Goal: Task Accomplishment & Management: Use online tool/utility

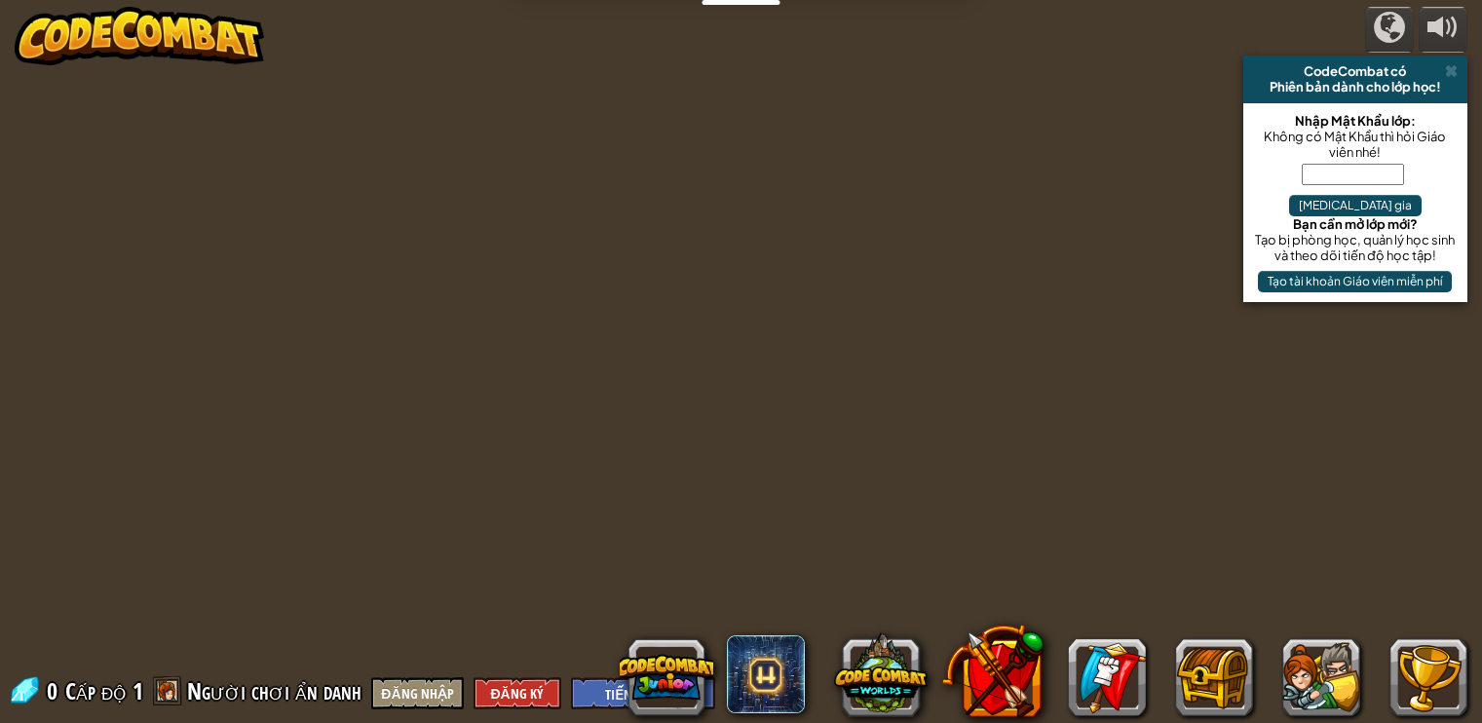
select select "vi"
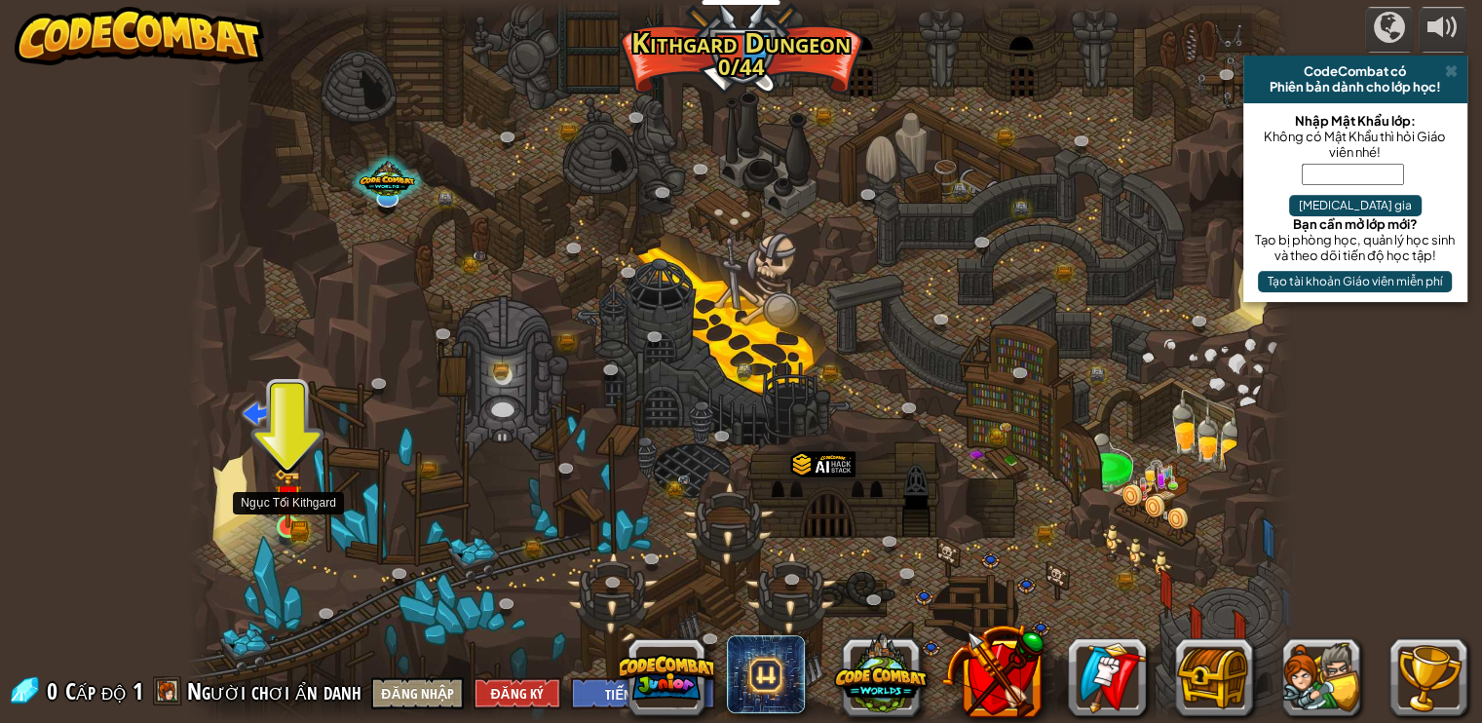
click at [301, 509] on img at bounding box center [287, 498] width 27 height 60
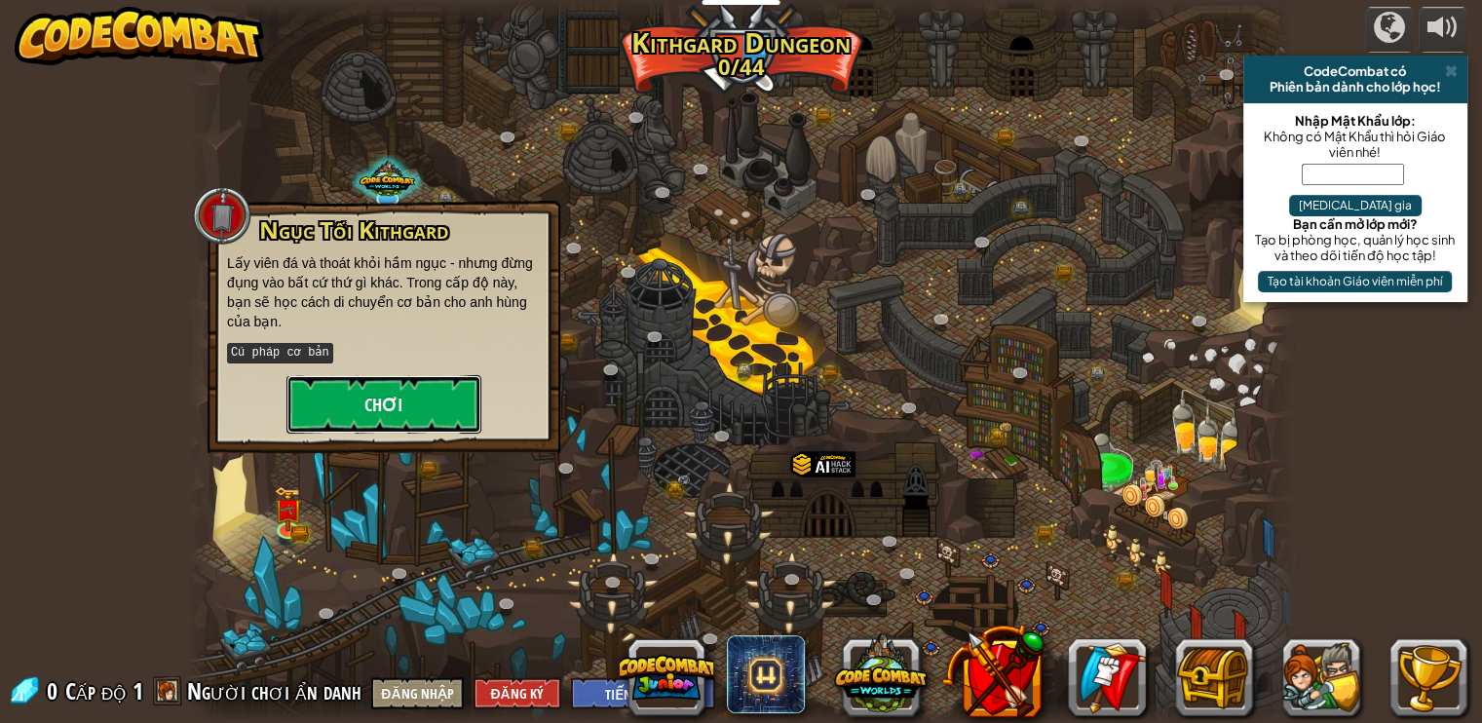
click at [361, 403] on button "Chơi" at bounding box center [383, 404] width 195 height 58
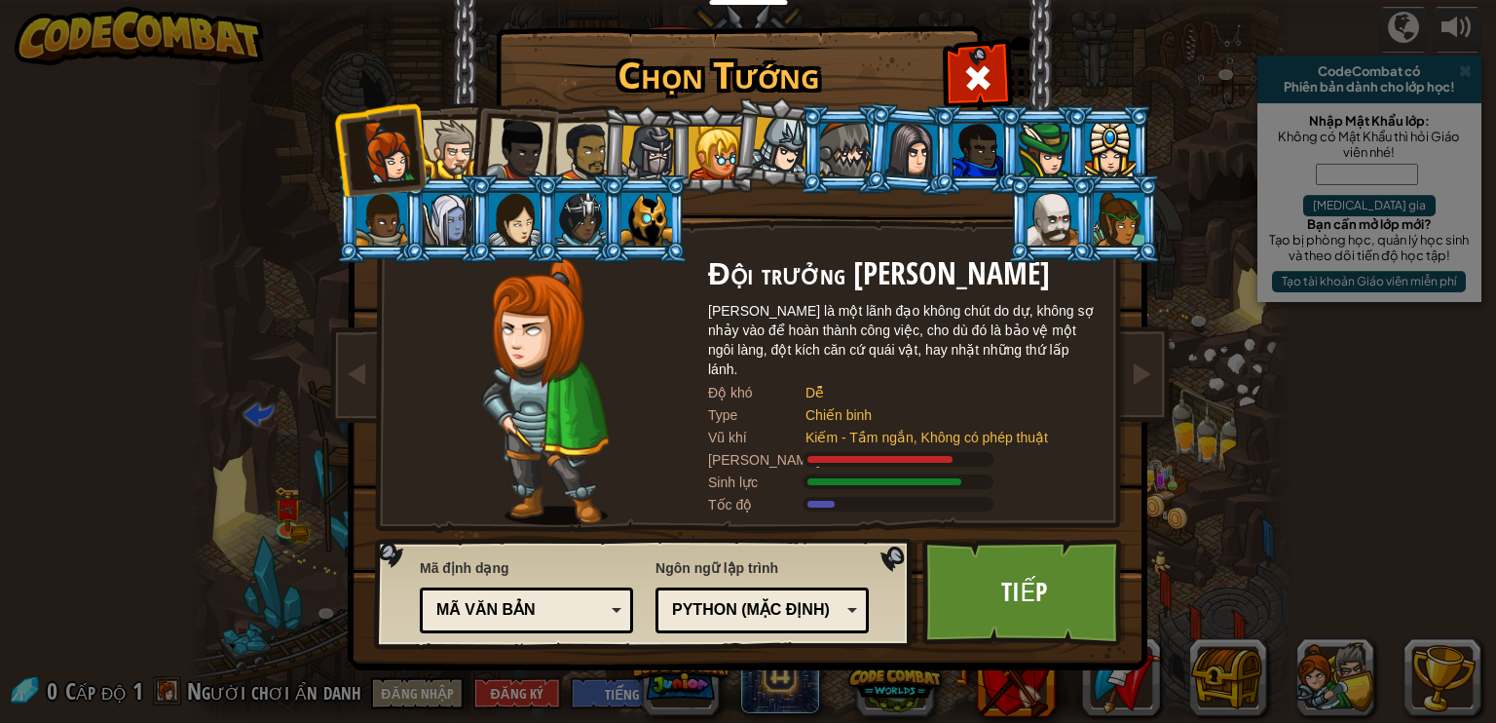
click at [784, 599] on div "Python (Mặc định)" at bounding box center [756, 610] width 169 height 22
click at [1055, 592] on link "Tiếp" at bounding box center [1025, 592] width 204 height 107
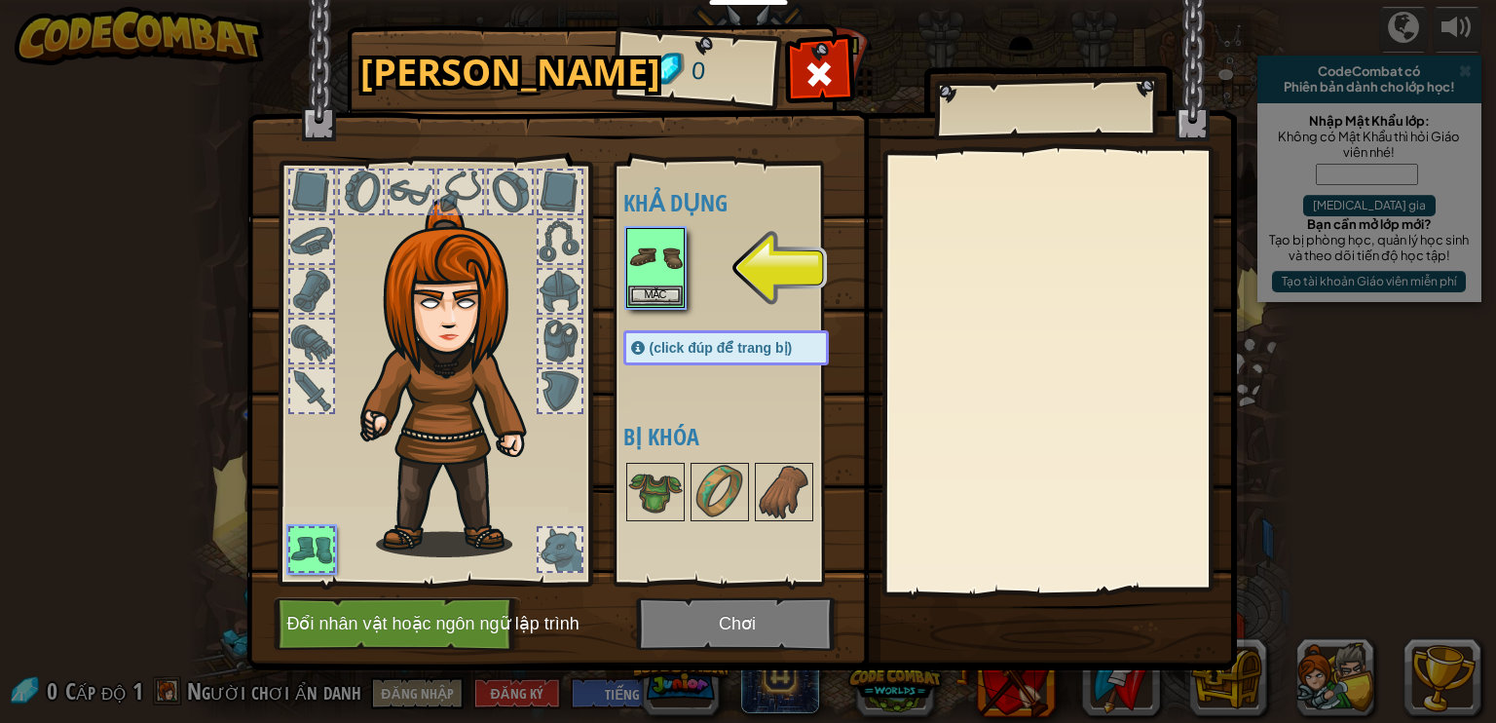
click at [711, 612] on img at bounding box center [741, 316] width 991 height 707
click at [656, 283] on img at bounding box center [655, 257] width 55 height 55
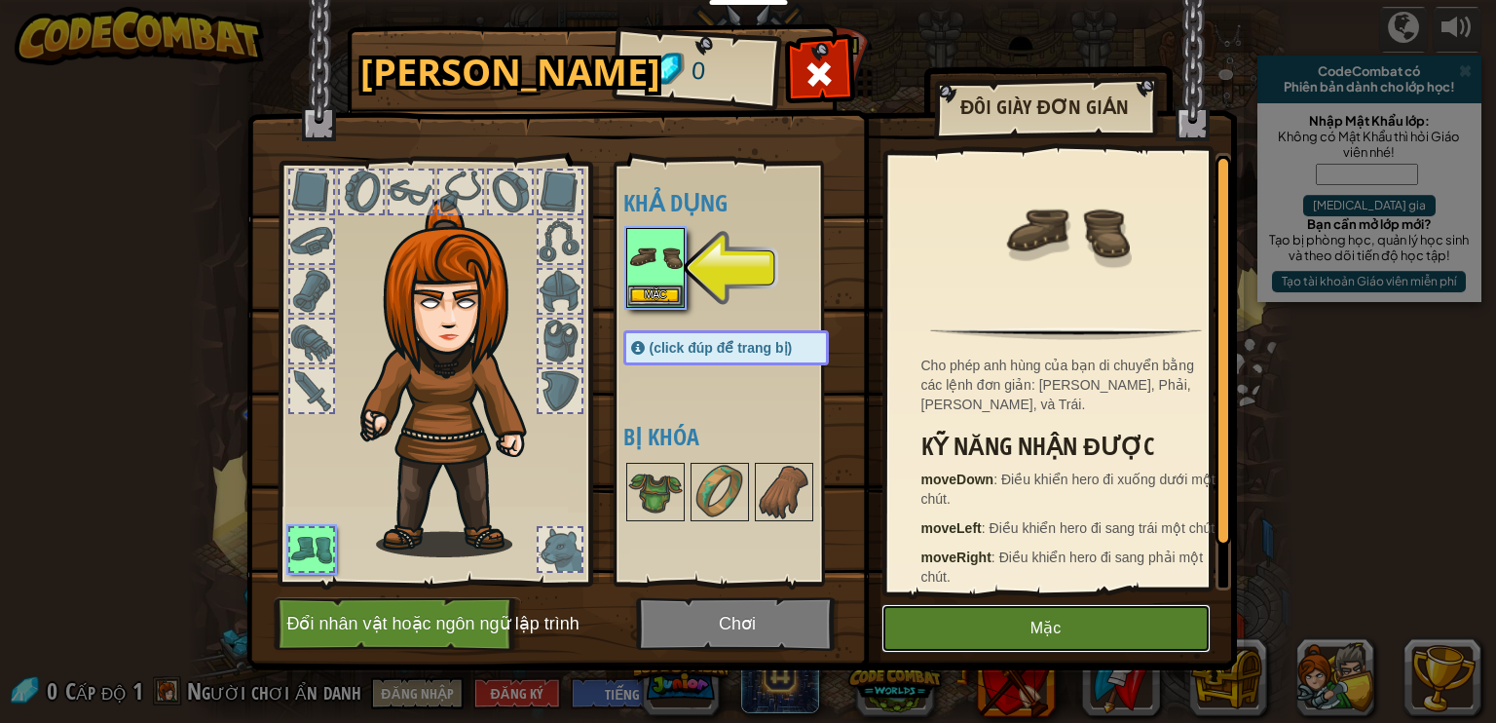
click at [980, 622] on button "Mặc" at bounding box center [1046, 628] width 329 height 49
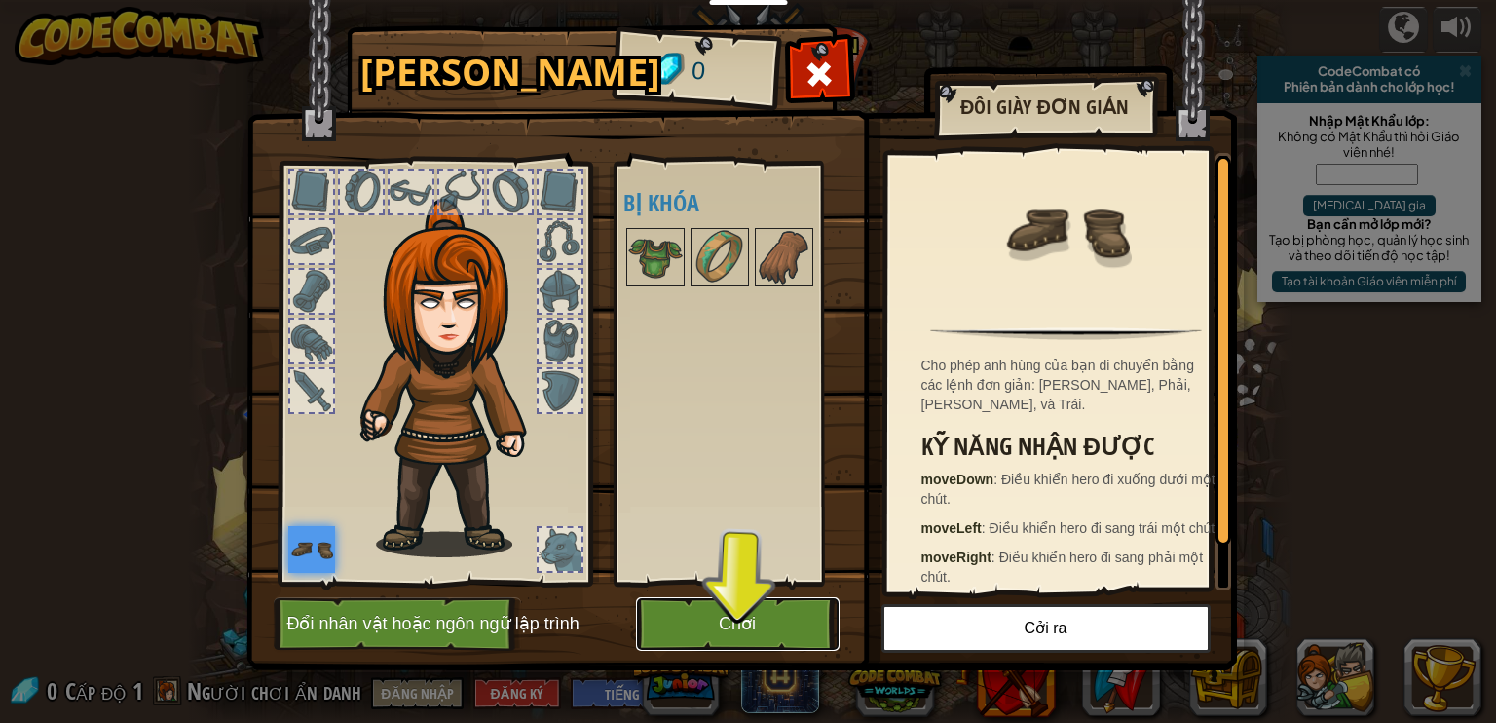
click at [720, 619] on button "Chơi" at bounding box center [738, 624] width 204 height 54
click at [720, 2] on body "Dành cho Giáo viên Tạo Tài Khoản Miễn Phí. Giải pháp Trường học & Quận Xem Trướ…" at bounding box center [748, 1] width 1496 height 2
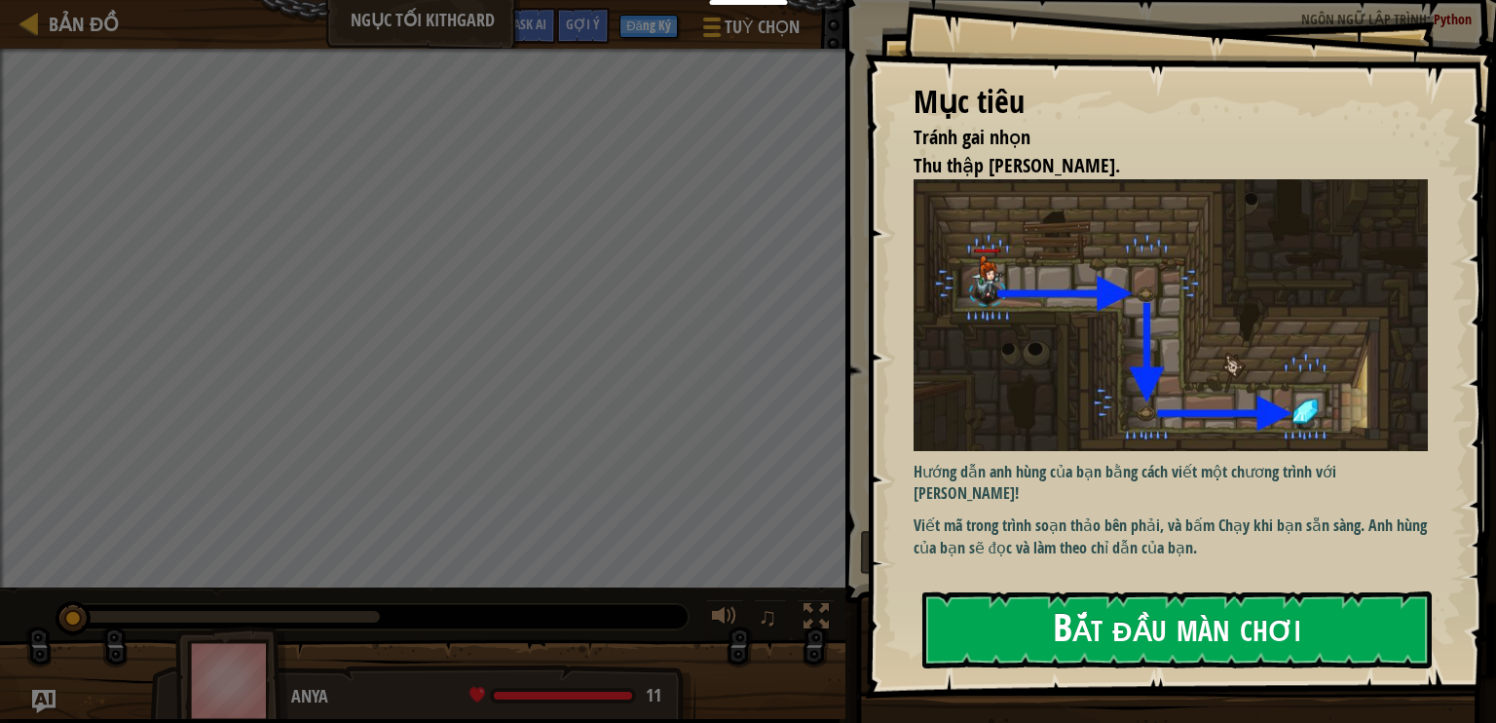
click at [1075, 597] on button "Bắt đầu màn chơi" at bounding box center [1177, 629] width 509 height 77
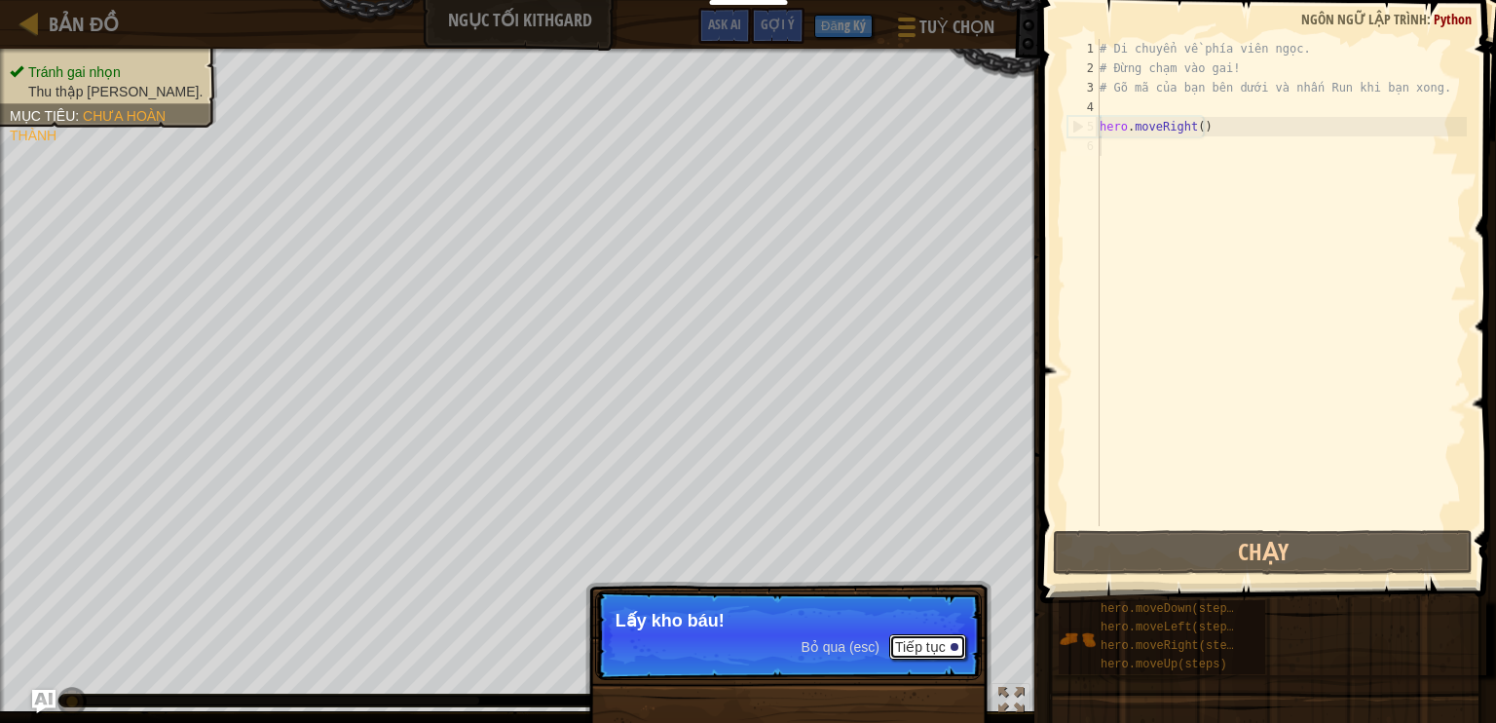
click at [923, 644] on button "Tiếp tục" at bounding box center [927, 646] width 77 height 25
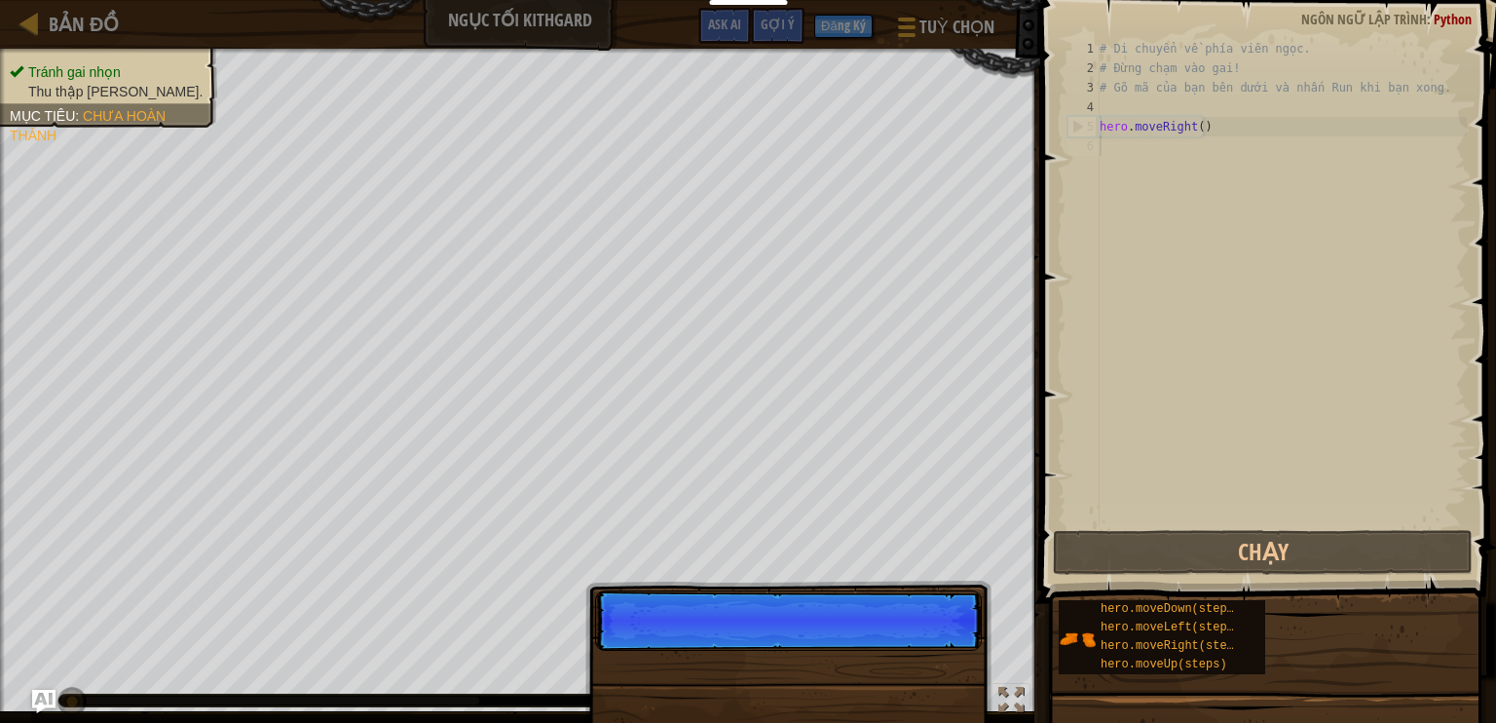
scroll to position [9, 0]
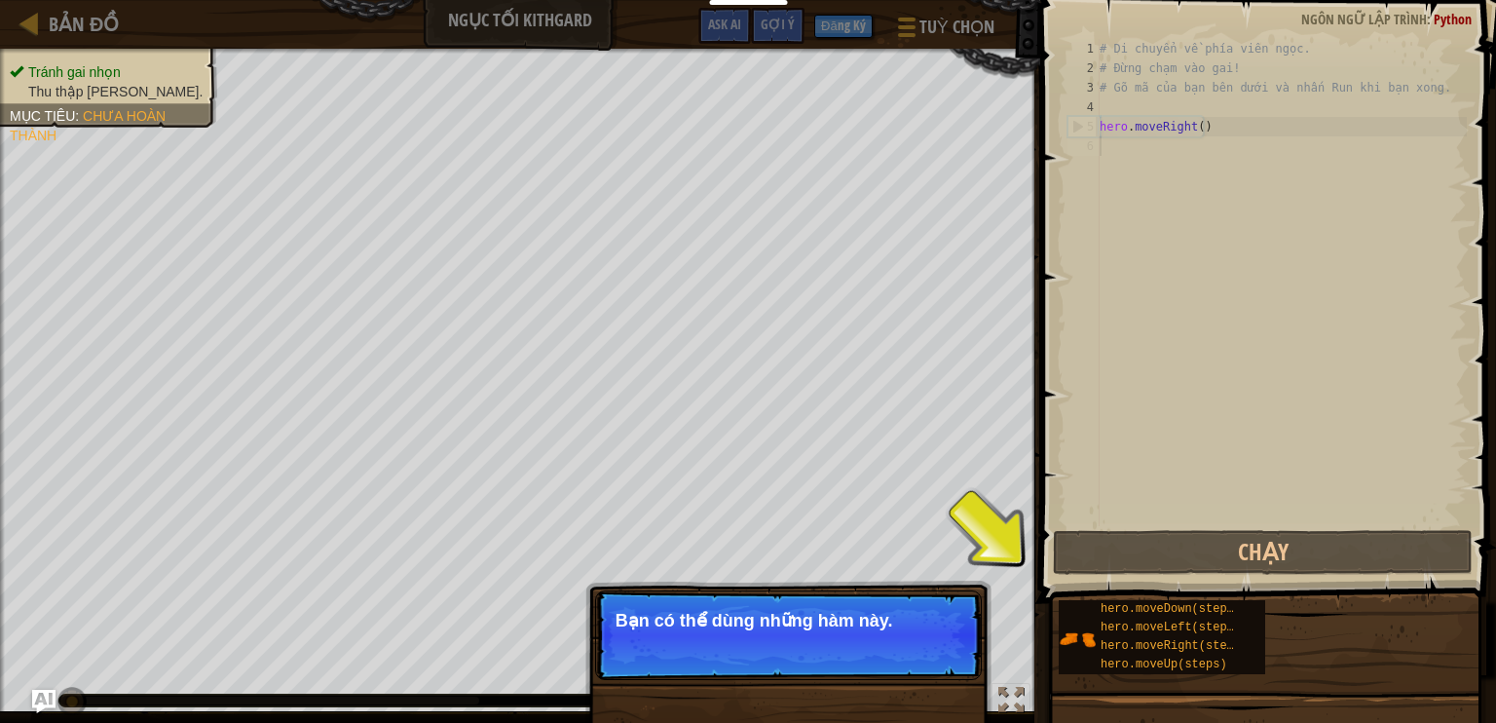
click at [923, 644] on button "Tiếp tục" at bounding box center [927, 646] width 77 height 25
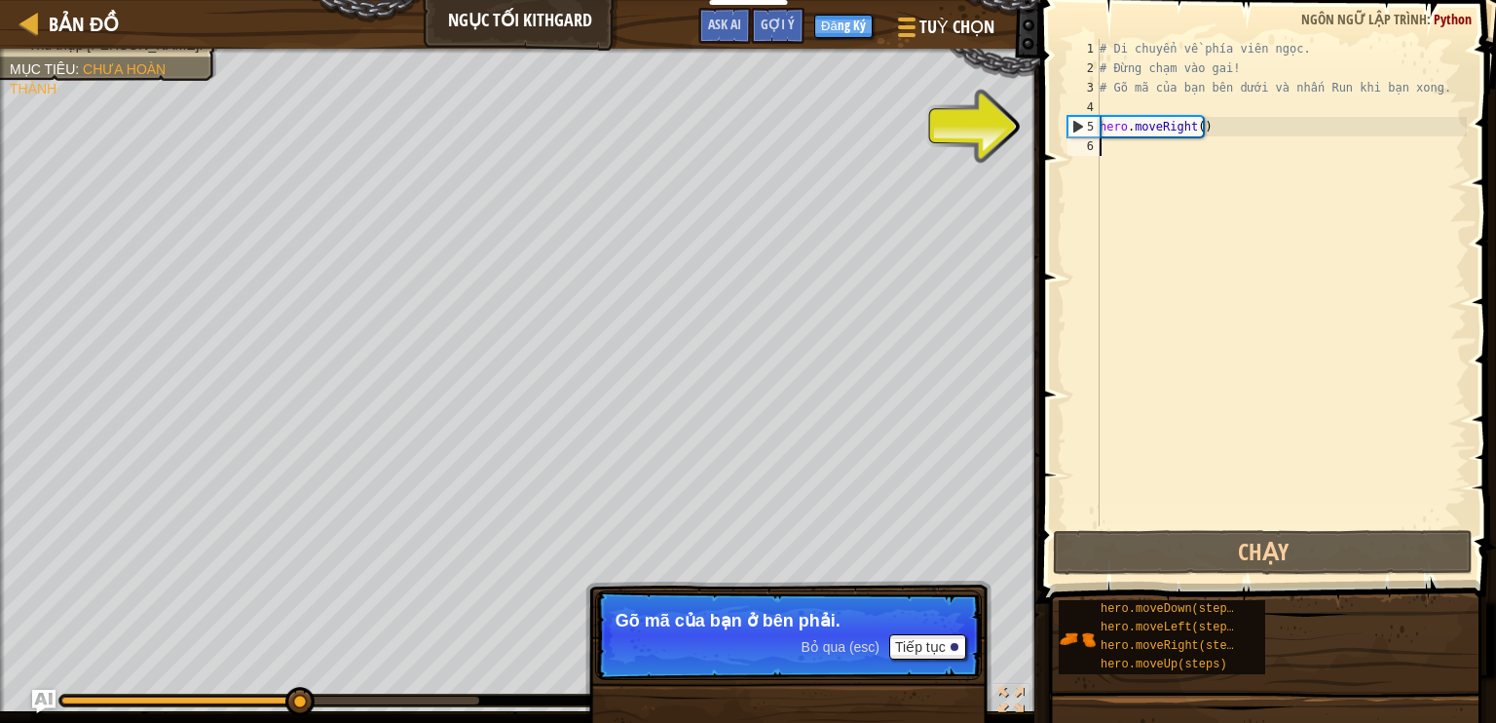
click at [1208, 140] on div "# Di chuyển về phía viên ngọc. # Đừng chạm vào gai! # Gõ mã của bạn bên dưới và…" at bounding box center [1281, 302] width 371 height 526
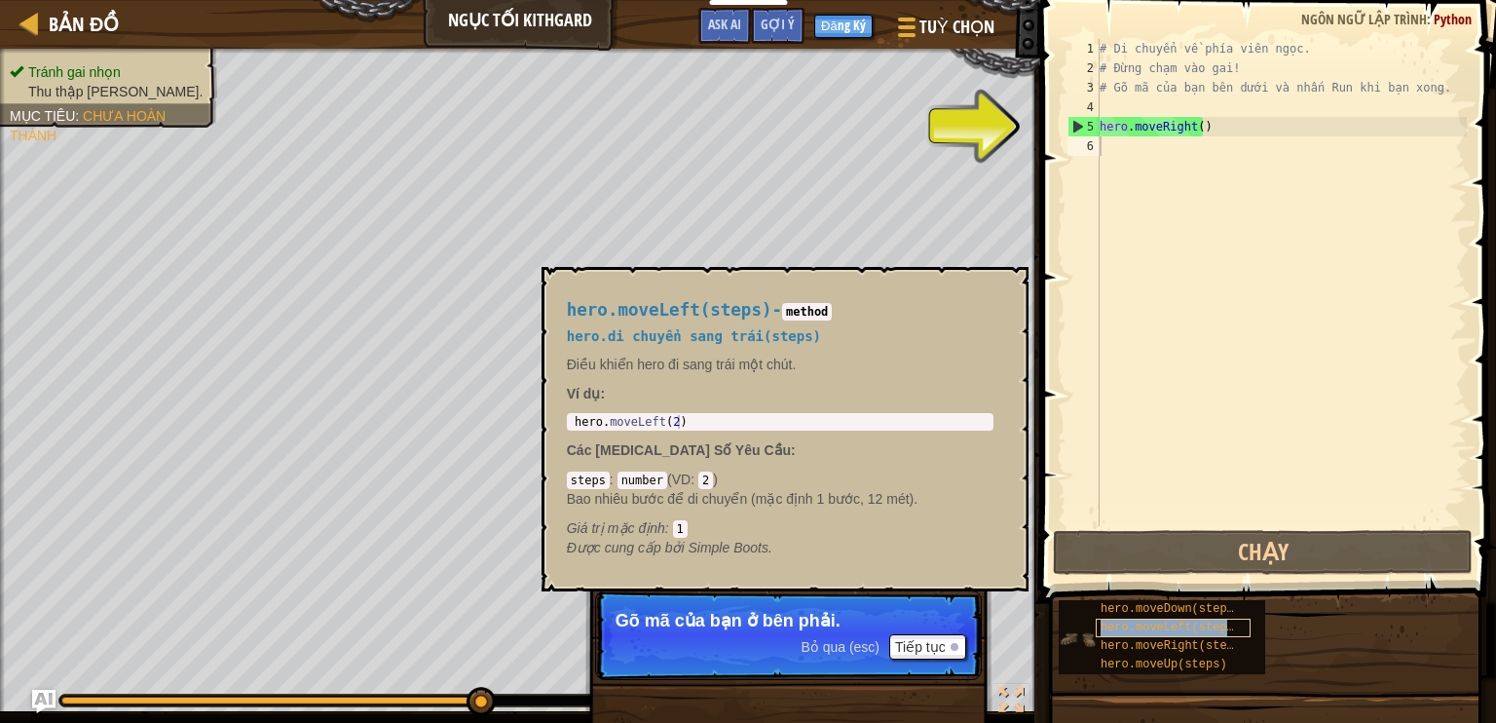
click at [1114, 622] on span "hero.moveLeft(steps)" at bounding box center [1171, 628] width 140 height 14
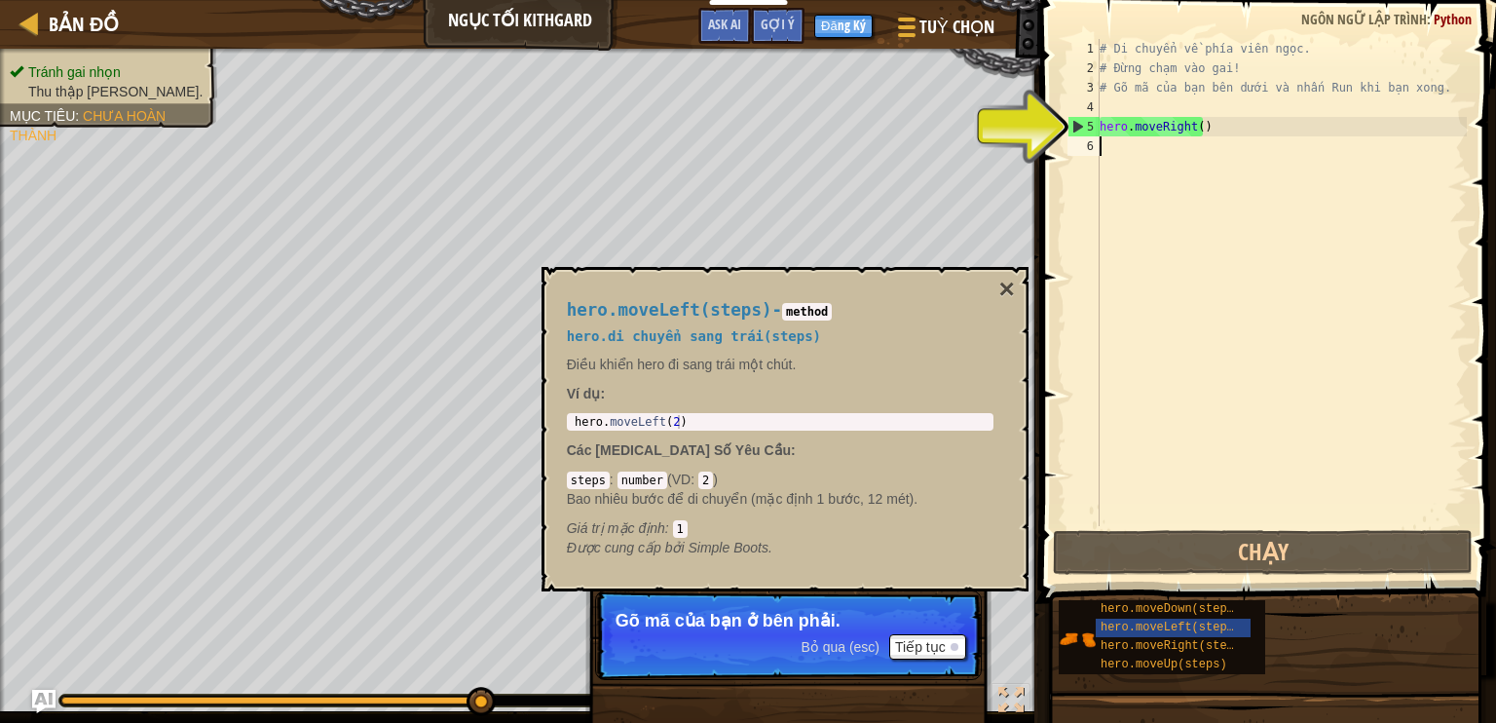
click at [1140, 139] on div "# Di chuyển về phía viên ngọc. # Đừng chạm vào gai! # Gõ mã của bạn bên dưới và…" at bounding box center [1281, 302] width 371 height 526
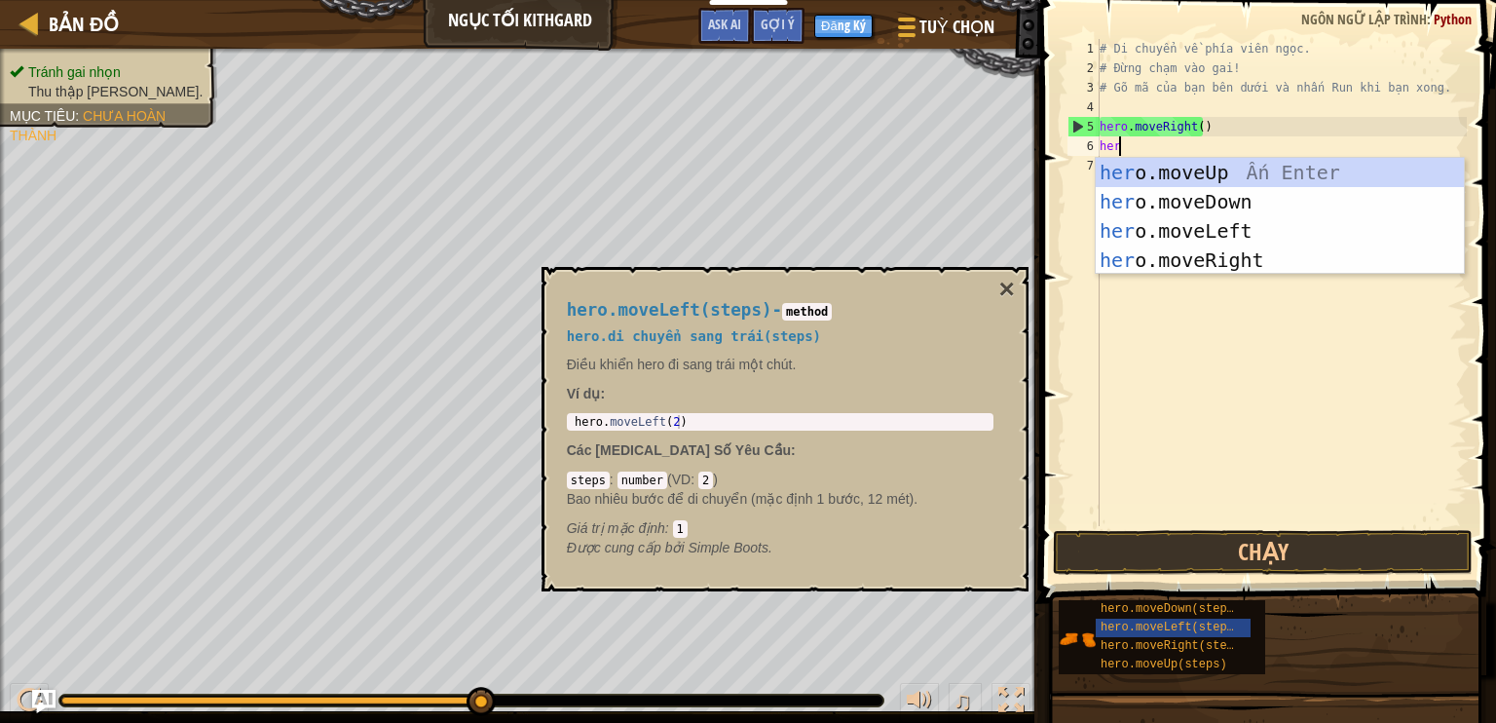
type textarea "hero"
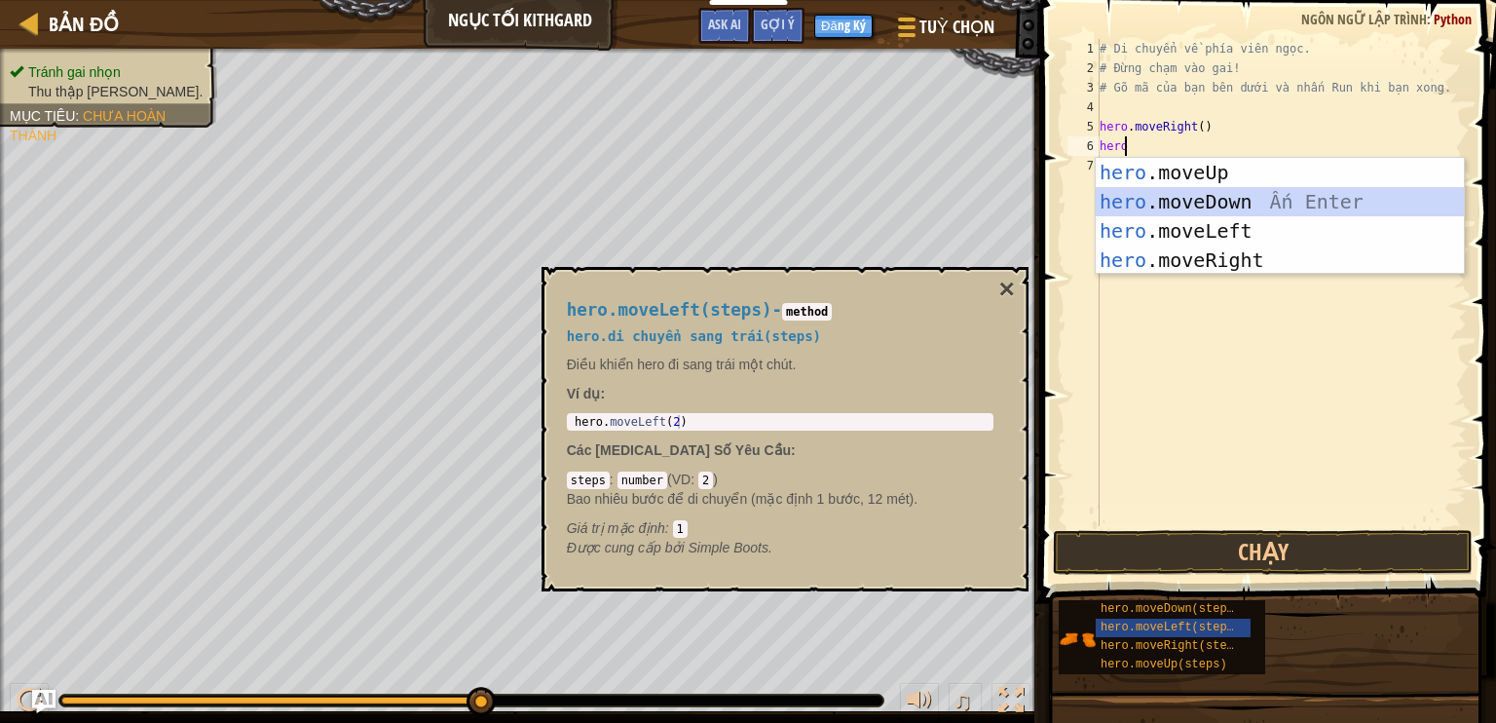
scroll to position [9, 0]
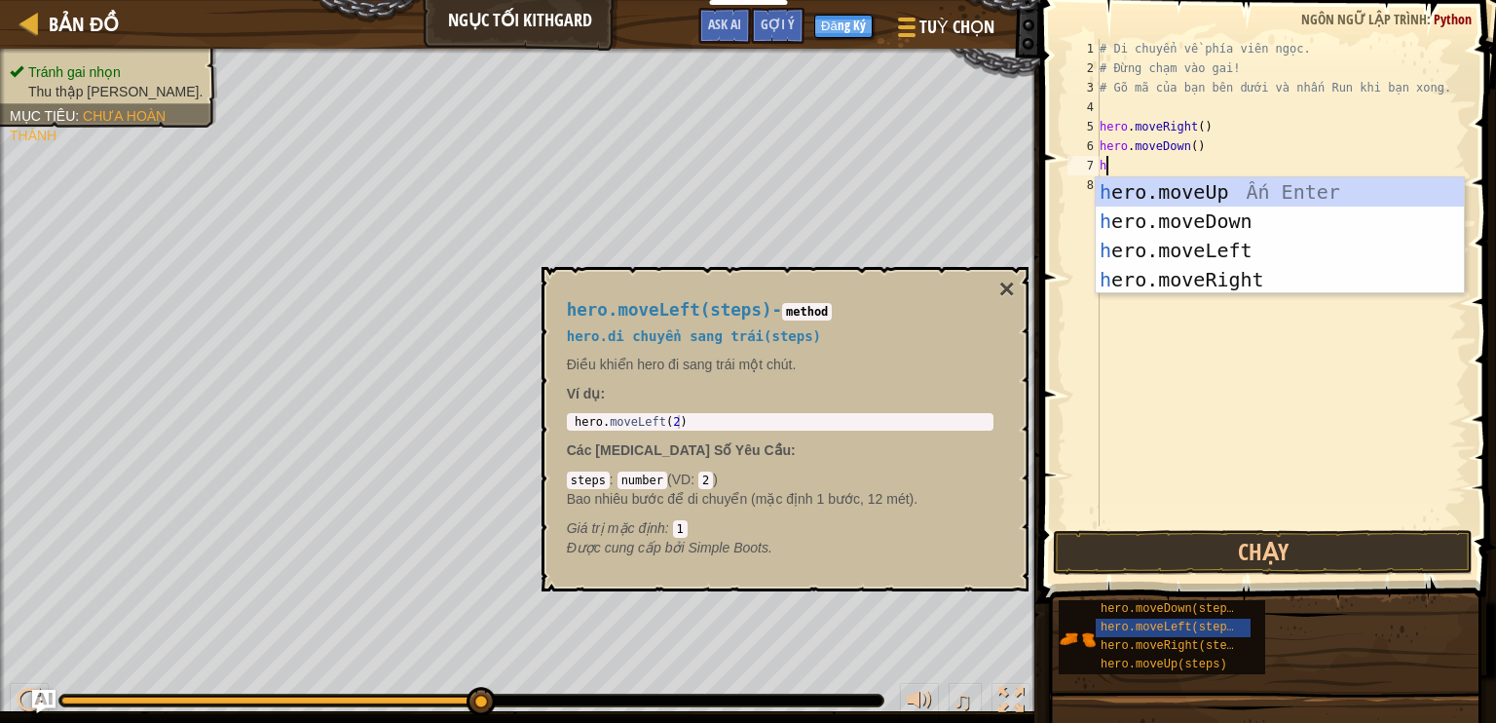
type textarea "he"
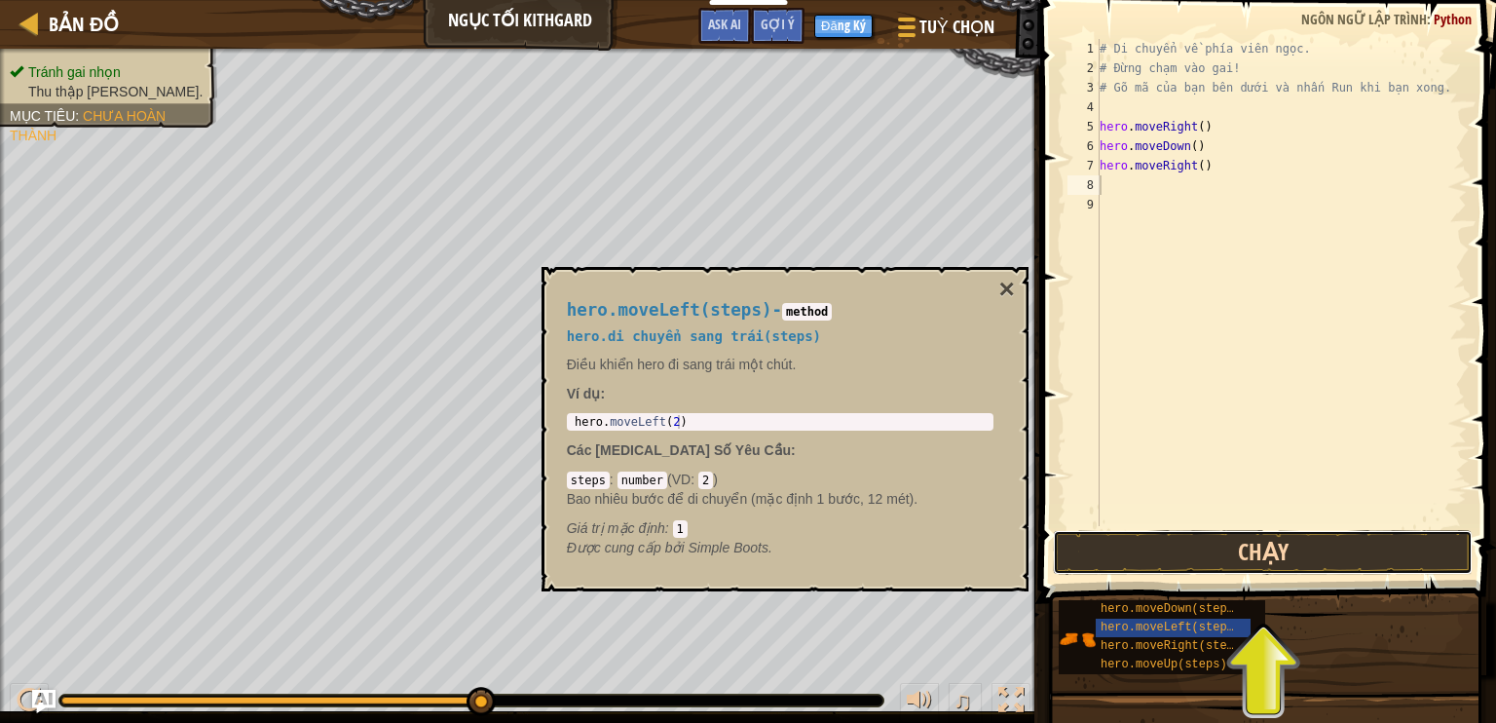
click at [1266, 541] on button "Chạy" at bounding box center [1263, 552] width 420 height 45
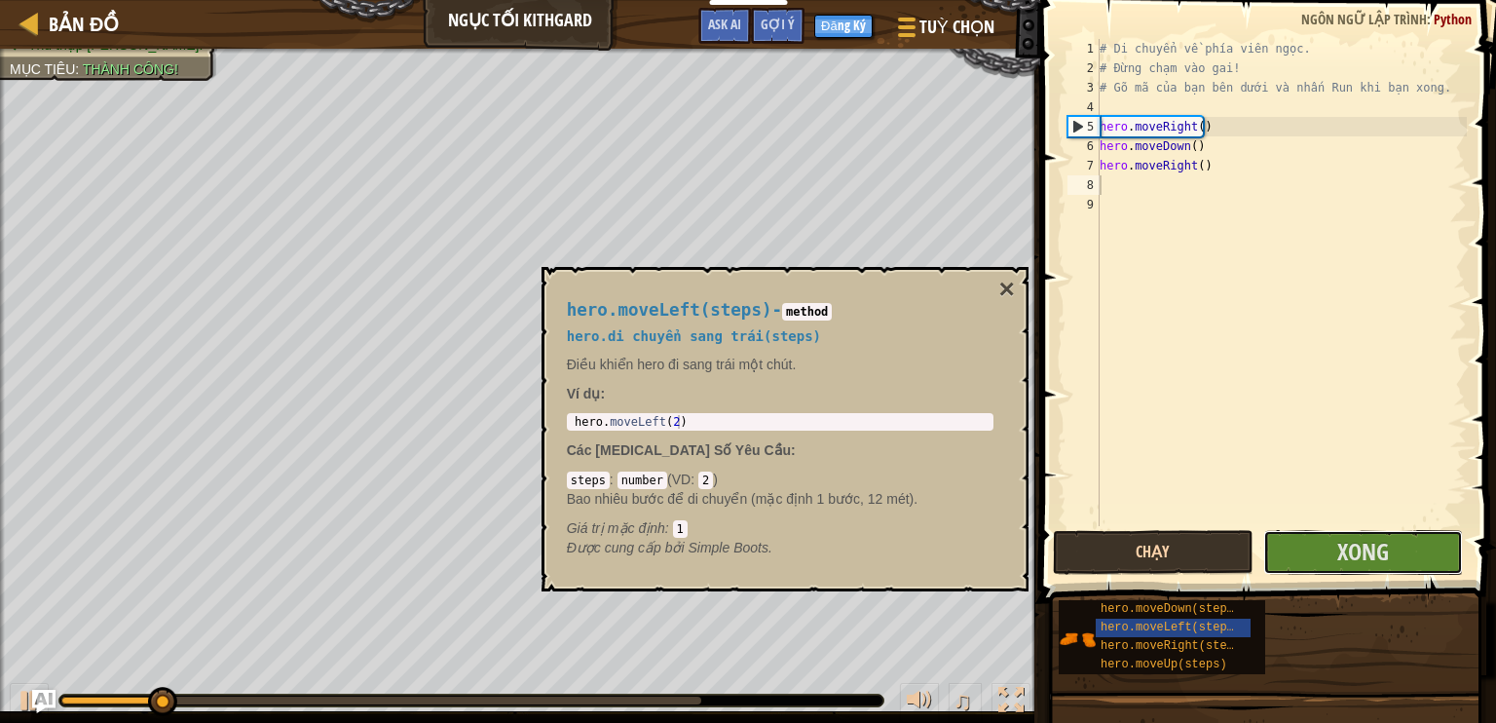
click at [1266, 541] on button "Xong" at bounding box center [1363, 552] width 200 height 45
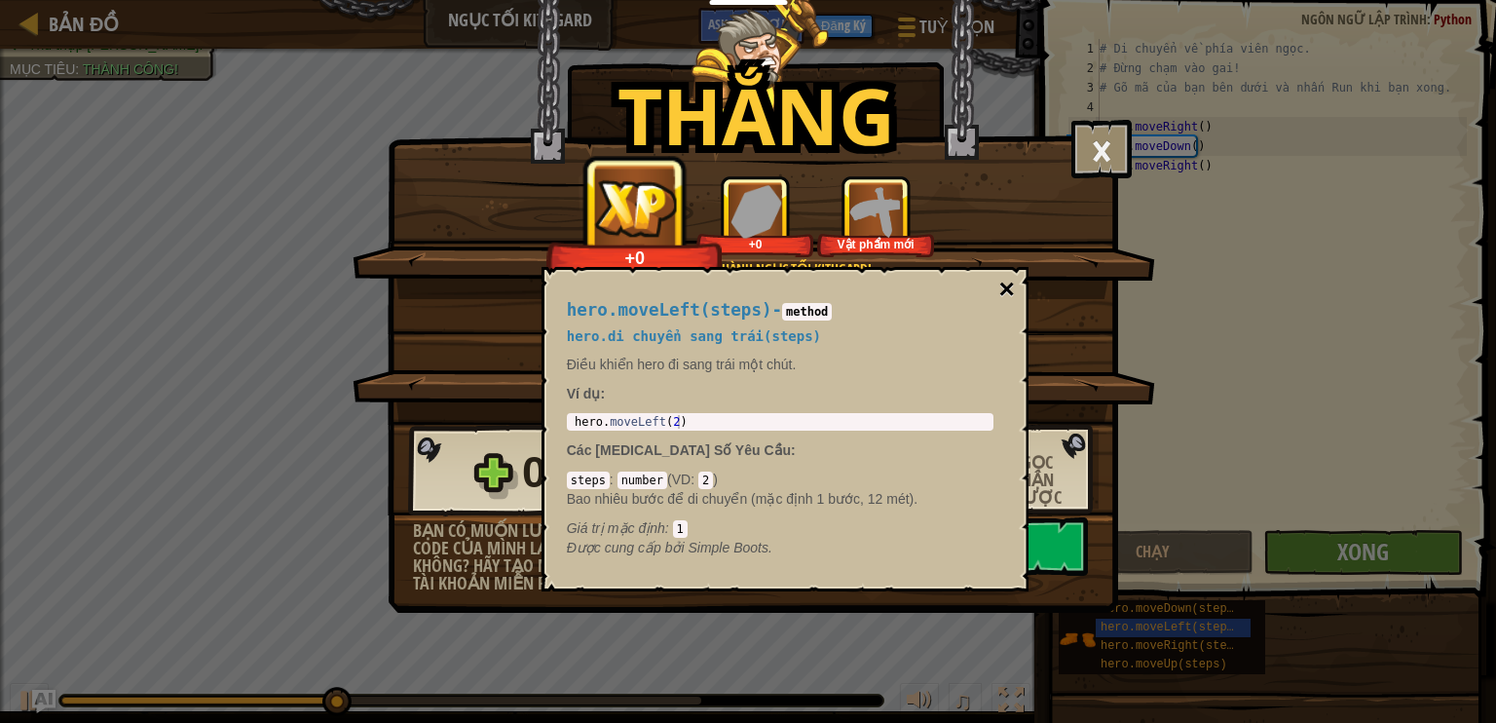
click at [1005, 284] on button "×" at bounding box center [1007, 289] width 16 height 27
